Goal: Information Seeking & Learning: Find specific page/section

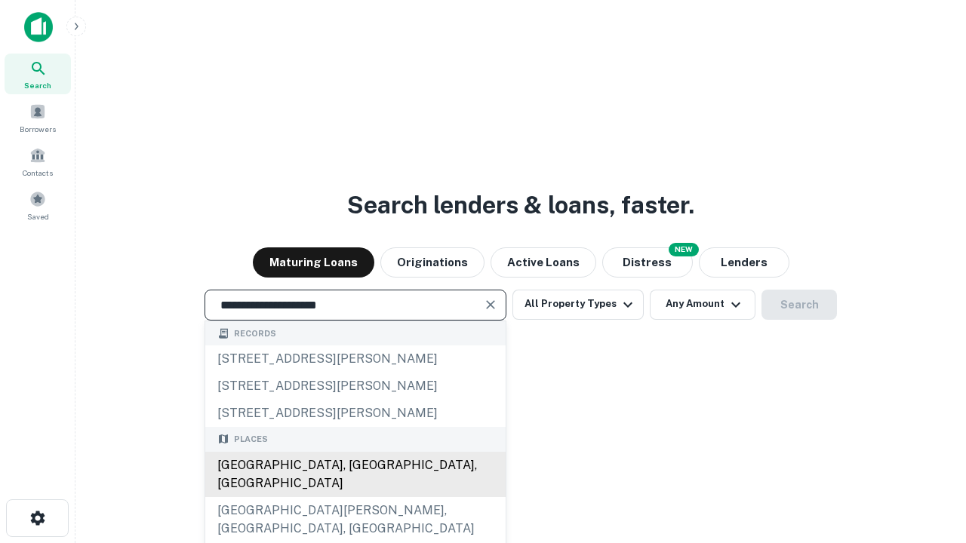
click at [355, 497] on div "[GEOGRAPHIC_DATA], [GEOGRAPHIC_DATA], [GEOGRAPHIC_DATA]" at bounding box center [355, 474] width 300 height 45
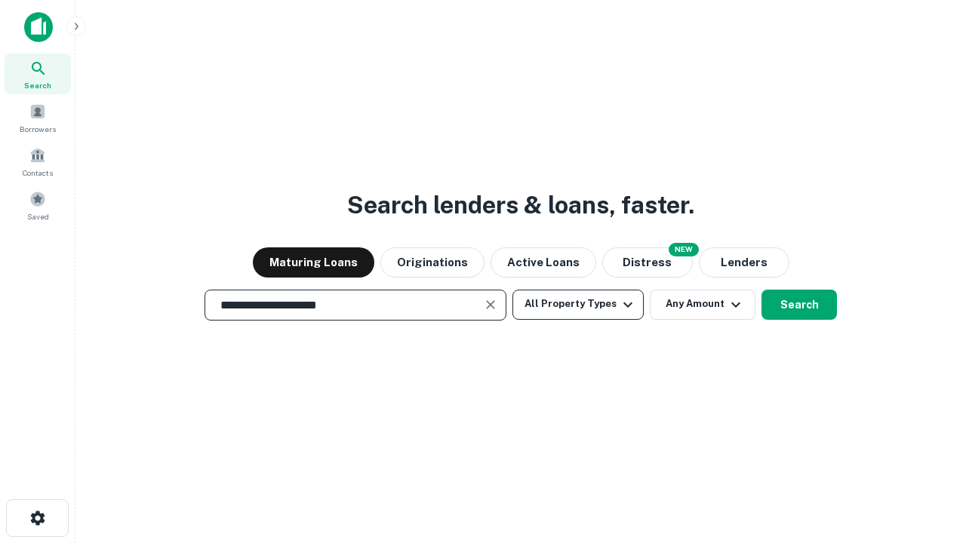
type input "**********"
click at [578, 304] on button "All Property Types" at bounding box center [577, 305] width 131 height 30
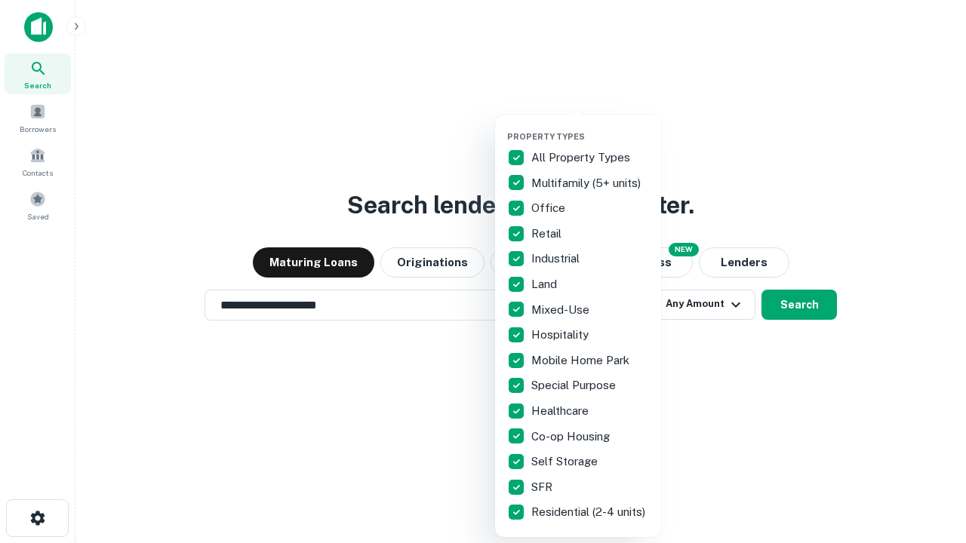
click at [590, 127] on button "button" at bounding box center [590, 127] width 166 height 1
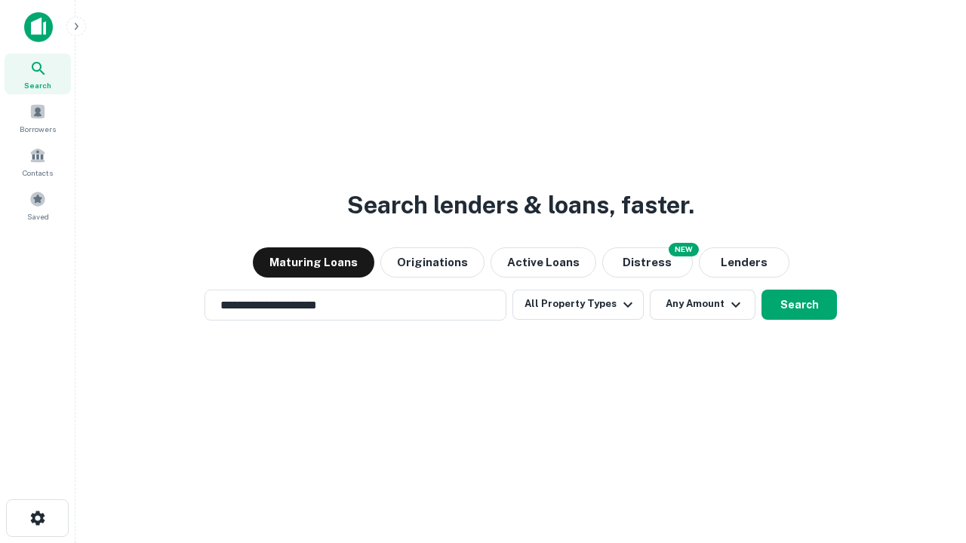
scroll to position [23, 0]
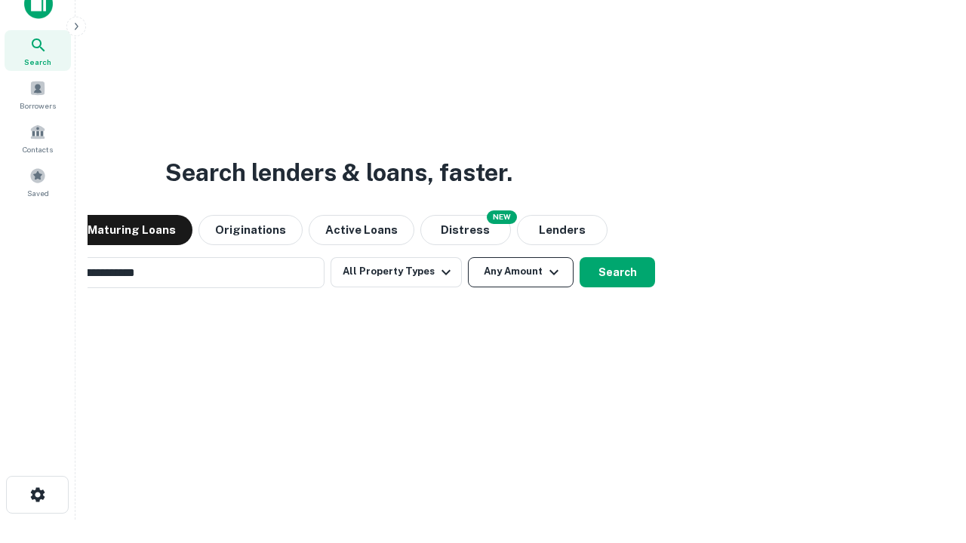
click at [468, 257] on button "Any Amount" at bounding box center [521, 272] width 106 height 30
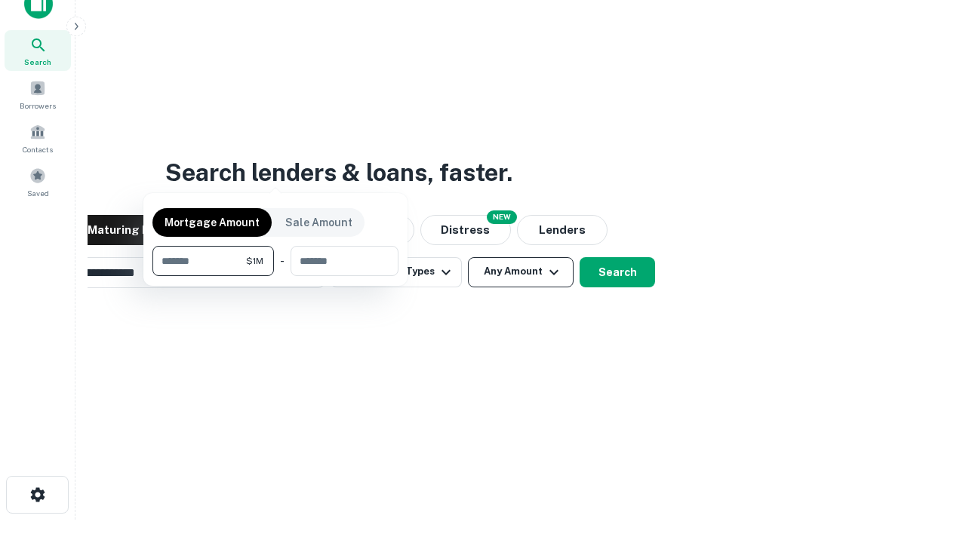
scroll to position [24, 0]
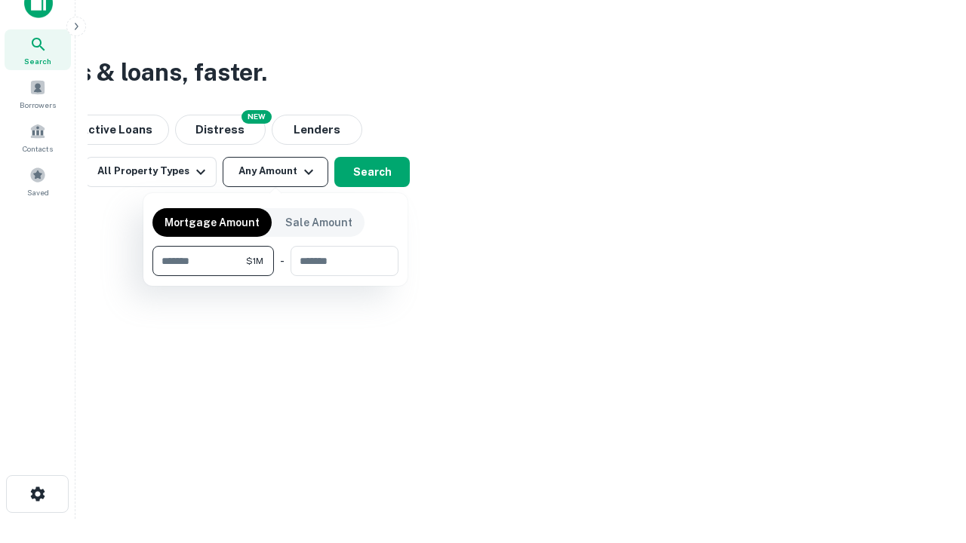
type input "*******"
click at [275, 276] on button "button" at bounding box center [275, 276] width 246 height 1
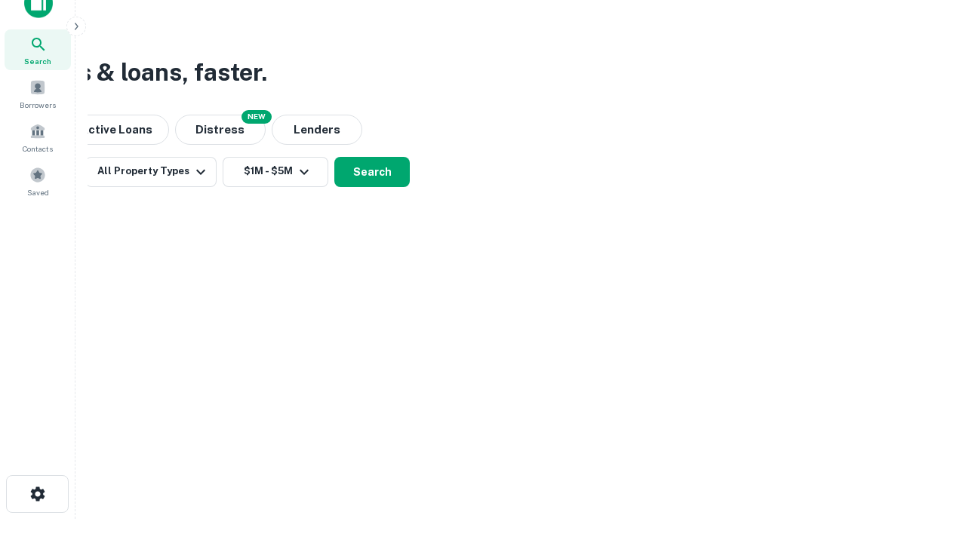
scroll to position [23, 0]
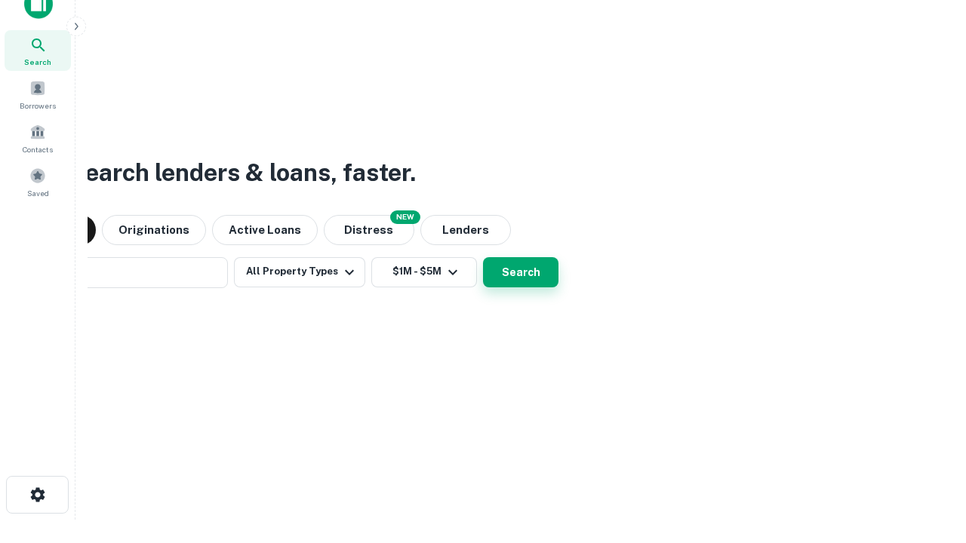
click at [483, 257] on button "Search" at bounding box center [520, 272] width 75 height 30
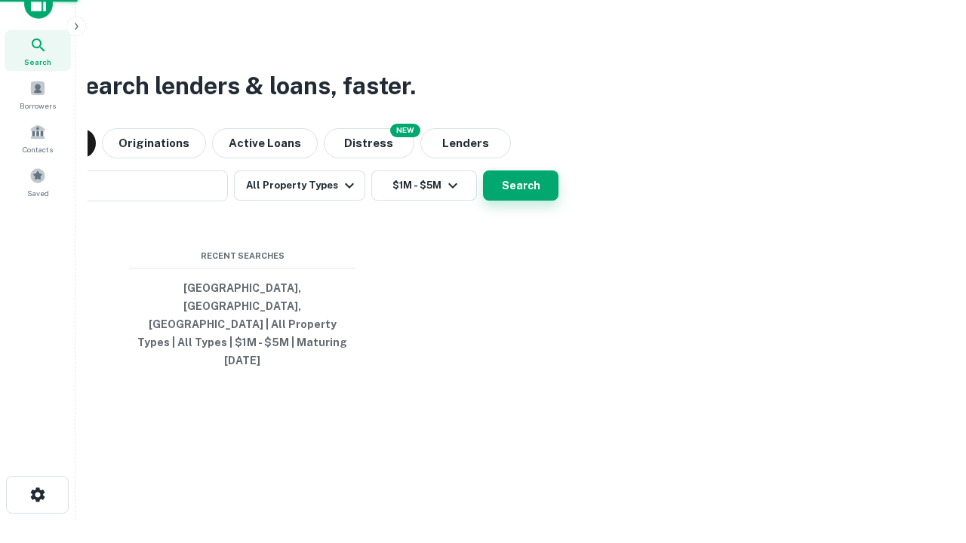
scroll to position [24, 0]
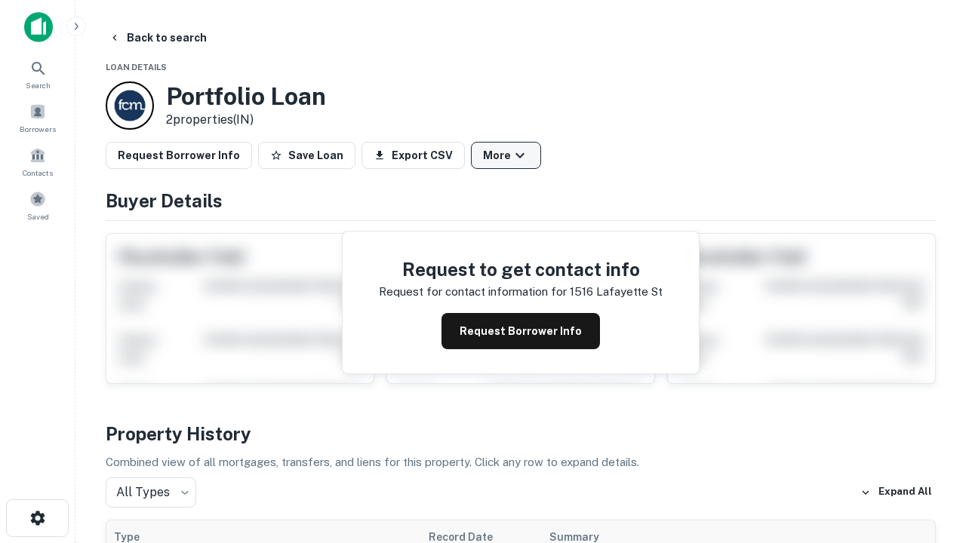
click at [505, 155] on button "More" at bounding box center [506, 155] width 70 height 27
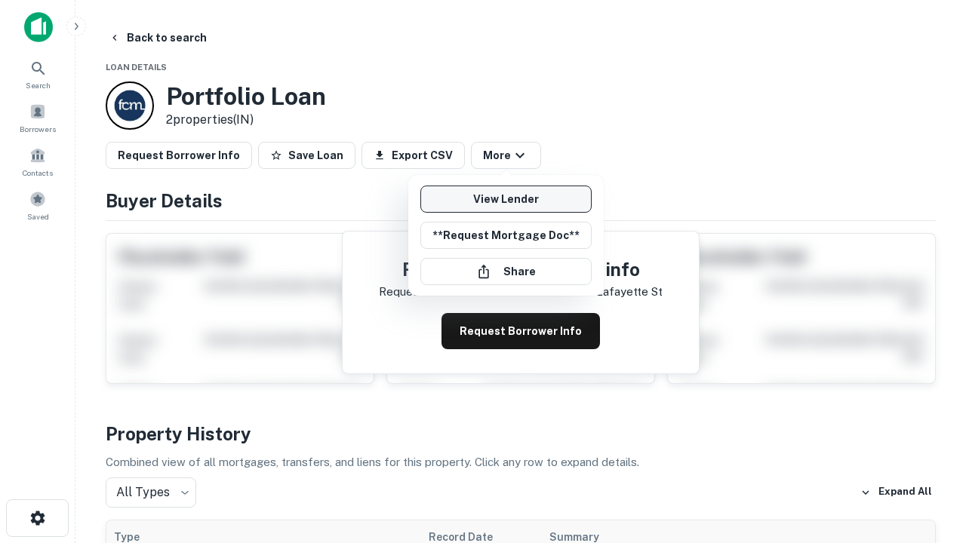
click at [505, 199] on link "View Lender" at bounding box center [505, 199] width 171 height 27
